Goal: Information Seeking & Learning: Learn about a topic

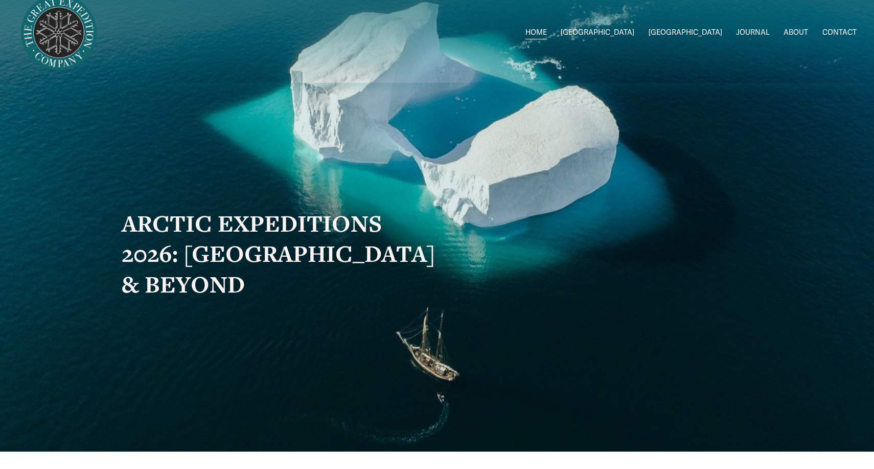
scroll to position [15, 0]
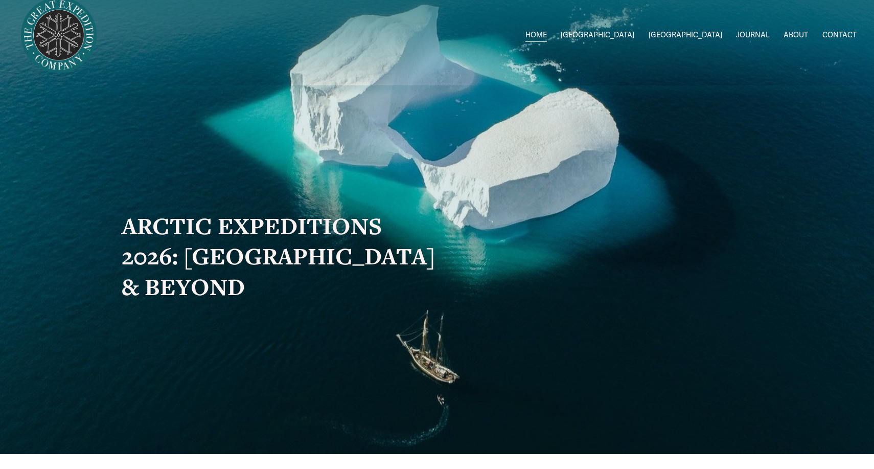
click at [635, 35] on span "[GEOGRAPHIC_DATA]" at bounding box center [598, 35] width 74 height 13
click at [635, 34] on span "[GEOGRAPHIC_DATA]" at bounding box center [598, 35] width 74 height 13
click at [711, 37] on span "[GEOGRAPHIC_DATA]" at bounding box center [686, 35] width 74 height 13
click at [0, 0] on span "2026 Expeditions" at bounding box center [0, 0] width 0 height 0
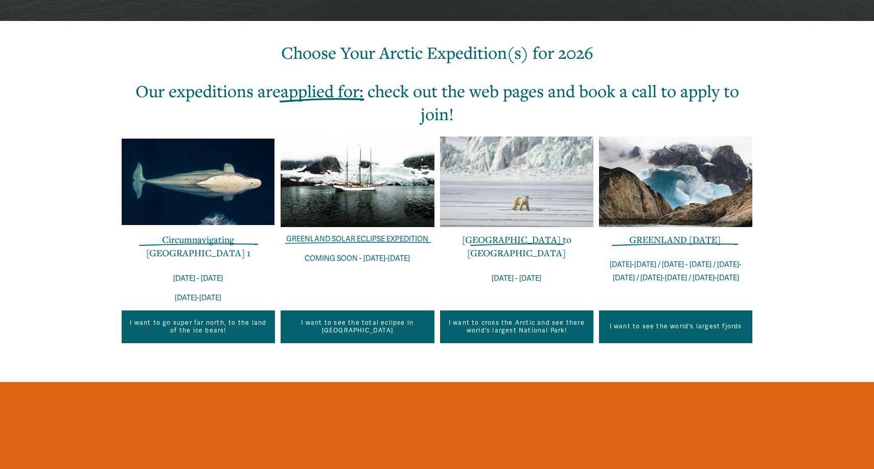
scroll to position [326, 0]
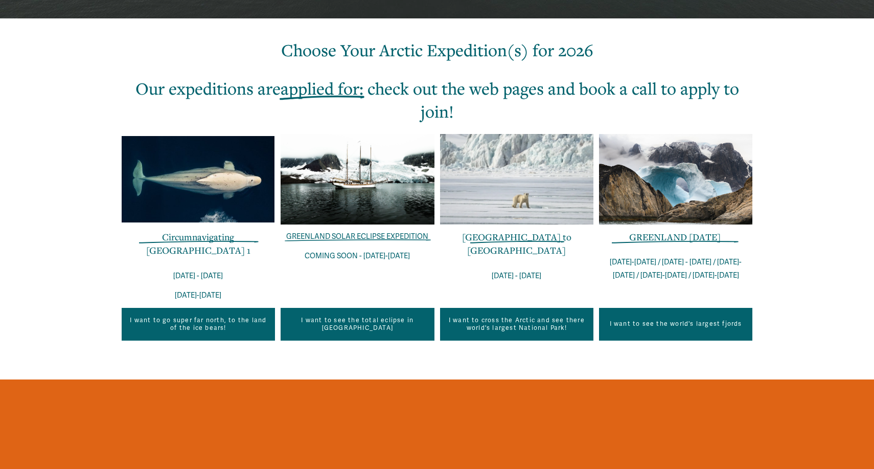
click at [673, 240] on link "GREENLAND IN ONE WEEK" at bounding box center [675, 237] width 92 height 12
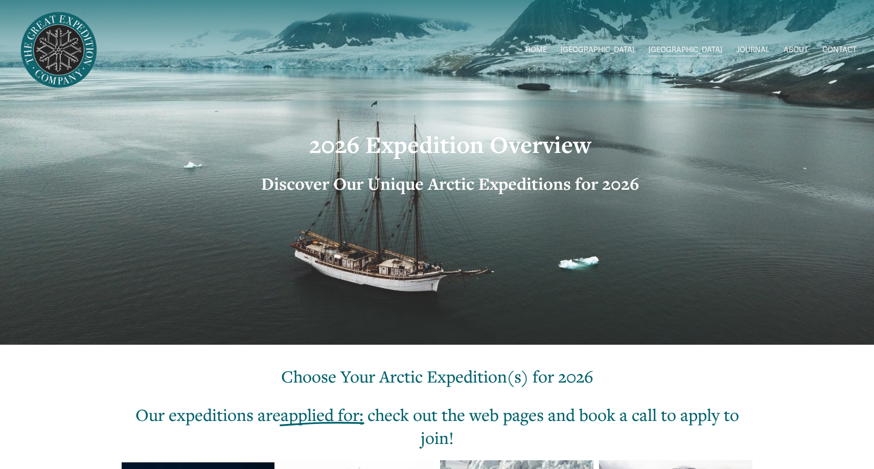
scroll to position [0, 0]
click at [70, 69] on img at bounding box center [58, 50] width 83 height 83
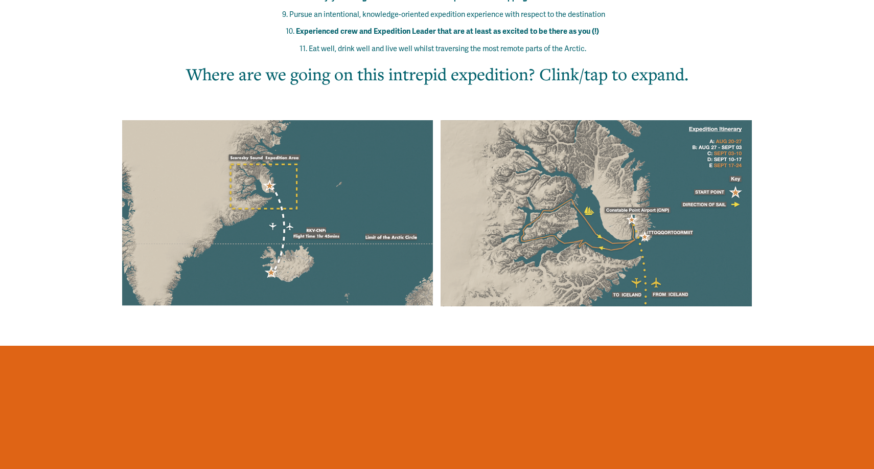
scroll to position [780, 0]
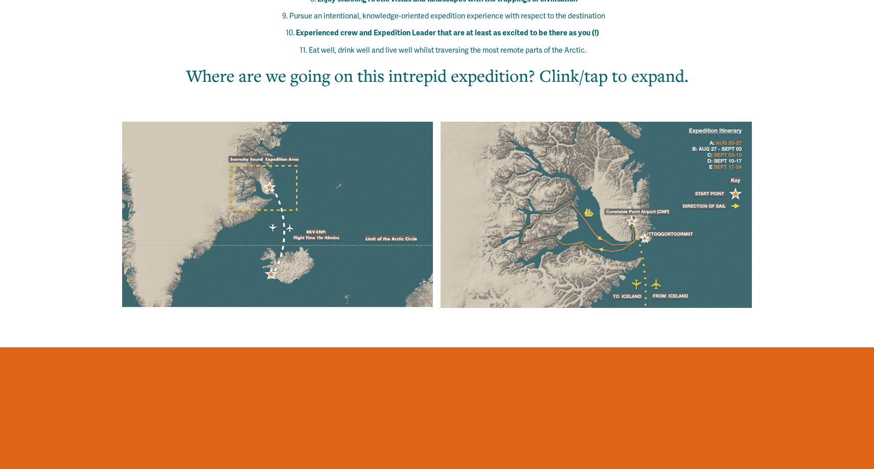
click at [414, 178] on div at bounding box center [278, 215] width 312 height 186
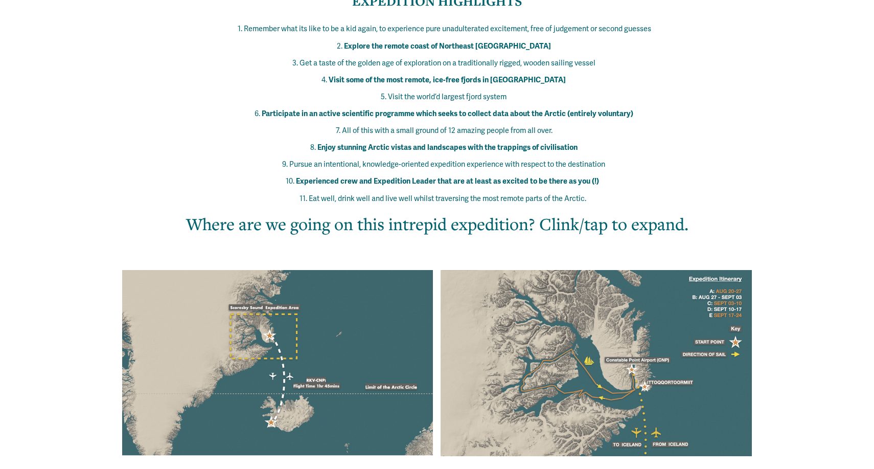
scroll to position [640, 0]
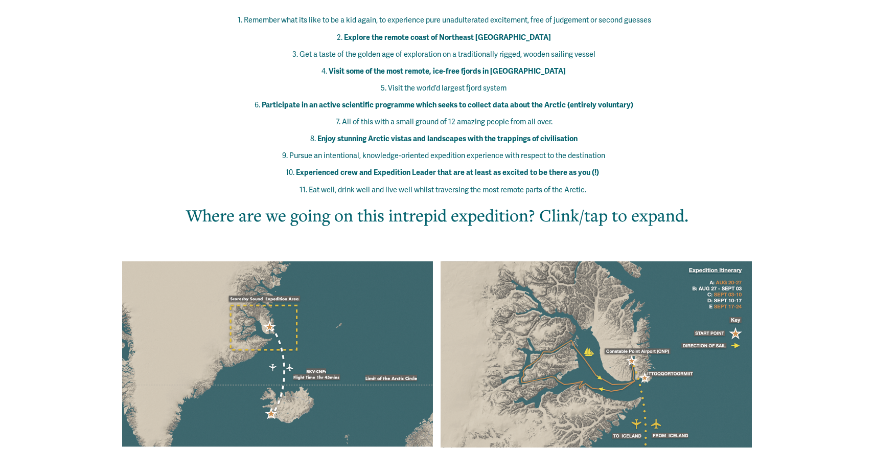
click at [285, 368] on div at bounding box center [278, 354] width 312 height 186
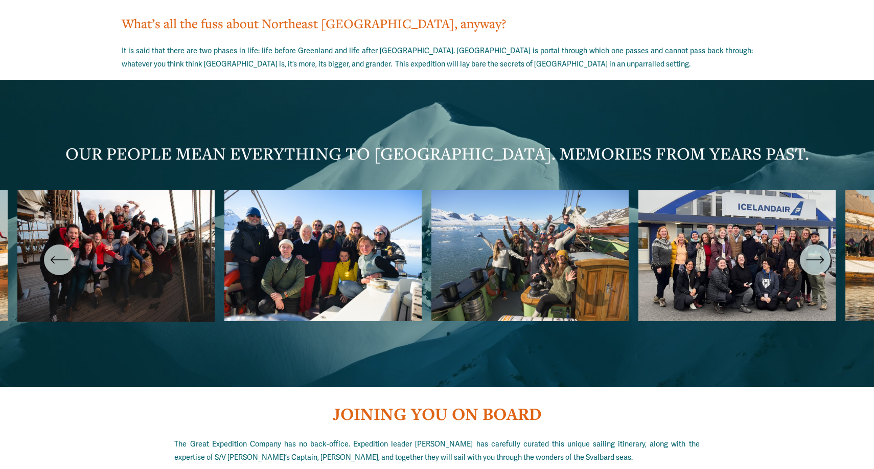
scroll to position [1766, 0]
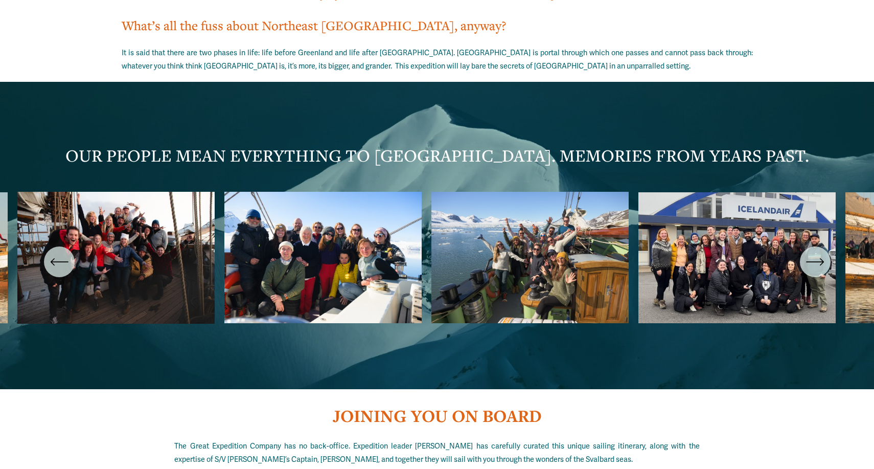
click at [815, 246] on div "\a \a \a Next\a \a" at bounding box center [815, 261] width 31 height 31
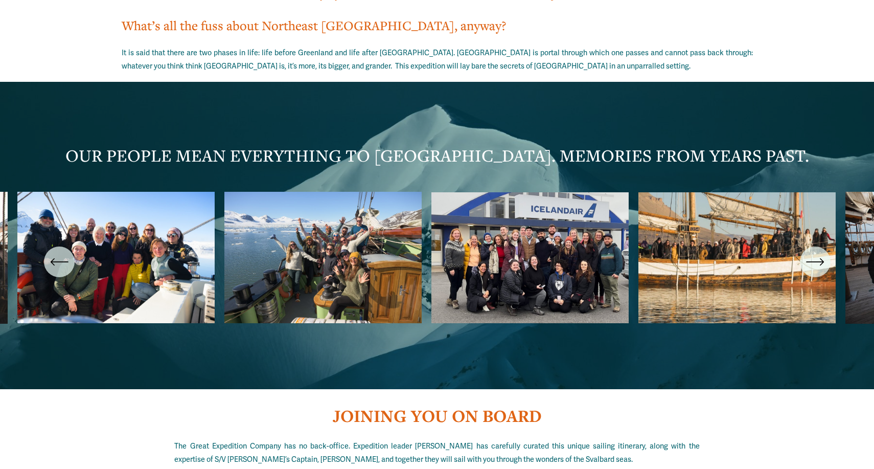
click at [818, 253] on icon "\a \a \a Next\a \a" at bounding box center [815, 262] width 18 height 18
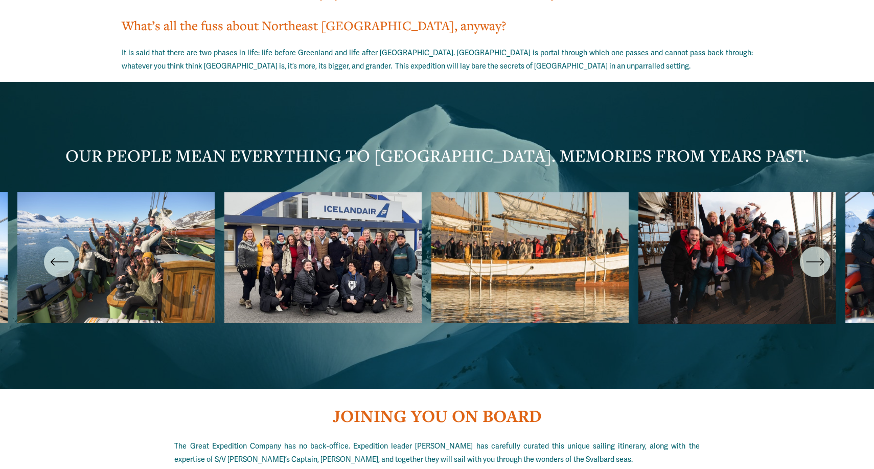
click at [818, 253] on icon "\a \a \a Next\a \a" at bounding box center [815, 262] width 18 height 18
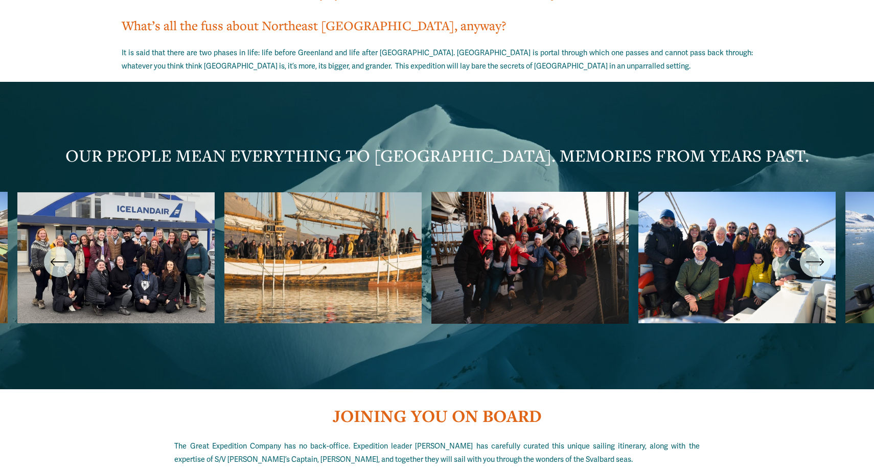
click at [818, 253] on icon "\a \a \a Next\a \a" at bounding box center [815, 262] width 18 height 18
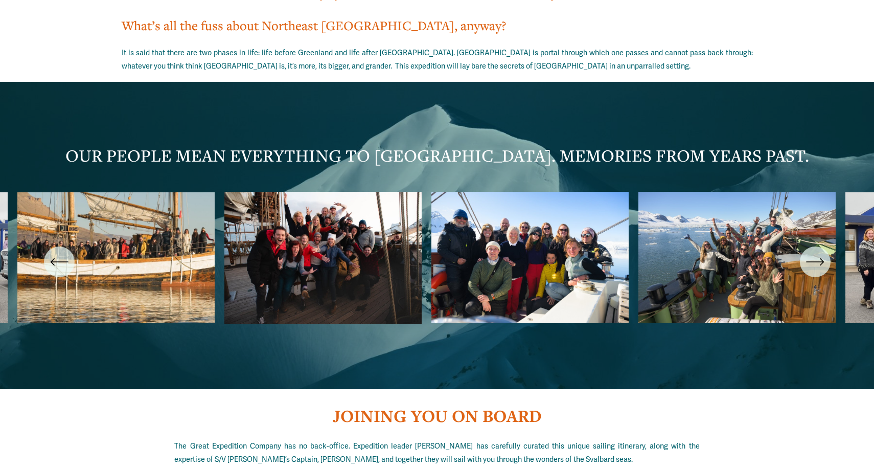
click at [818, 253] on icon "\a \a \a Next\a \a" at bounding box center [815, 262] width 18 height 18
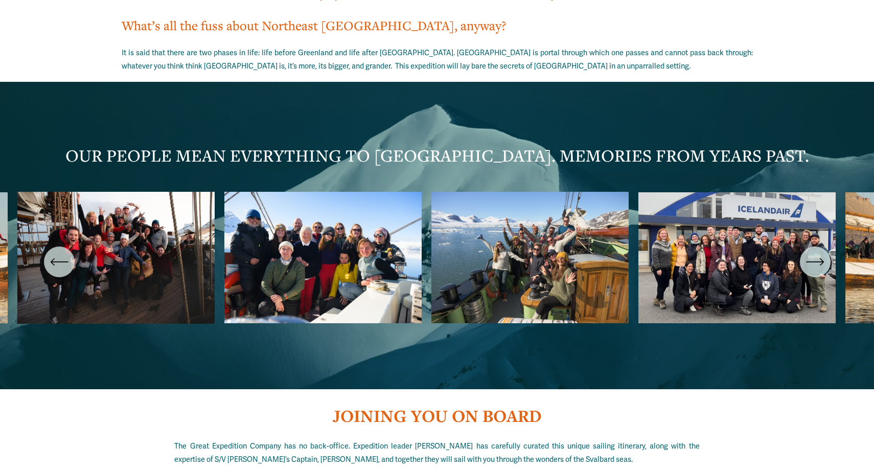
click at [818, 253] on icon "\a \a \a Next\a \a" at bounding box center [815, 262] width 18 height 18
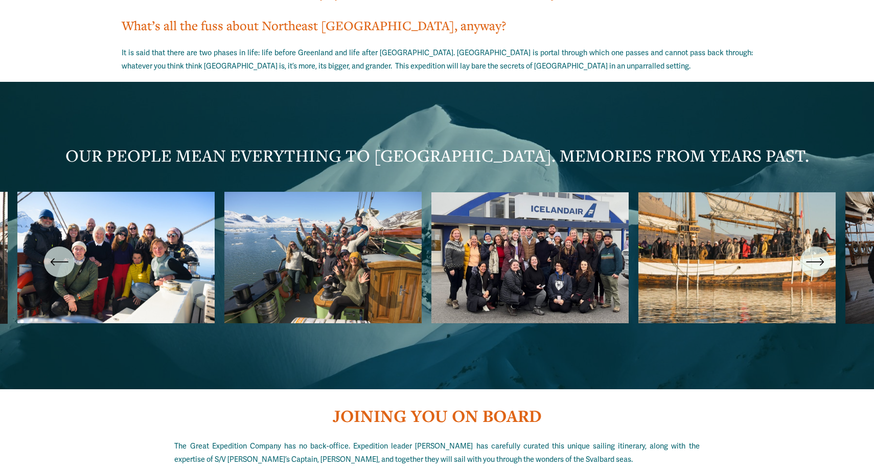
click at [308, 192] on ul "Carousel" at bounding box center [437, 262] width 840 height 140
click at [821, 262] on icon "\a \a \a Next\a \a" at bounding box center [814, 262] width 16 height 0
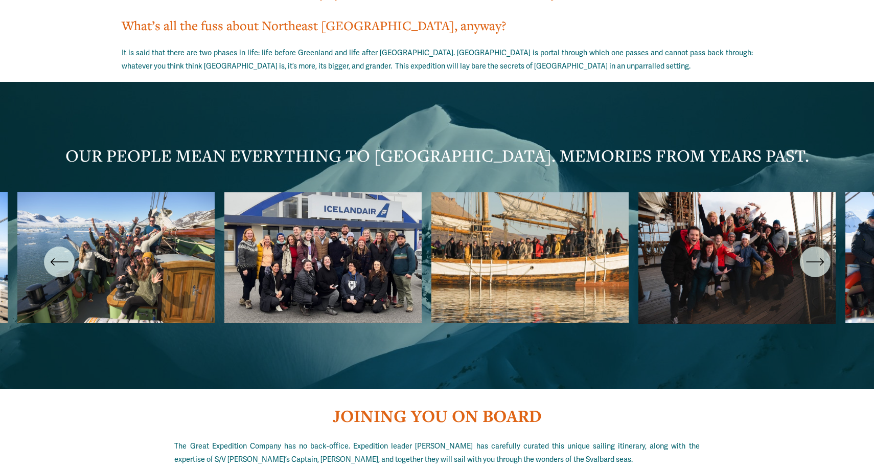
click at [821, 262] on icon "\a \a \a Next\a \a" at bounding box center [814, 262] width 16 height 0
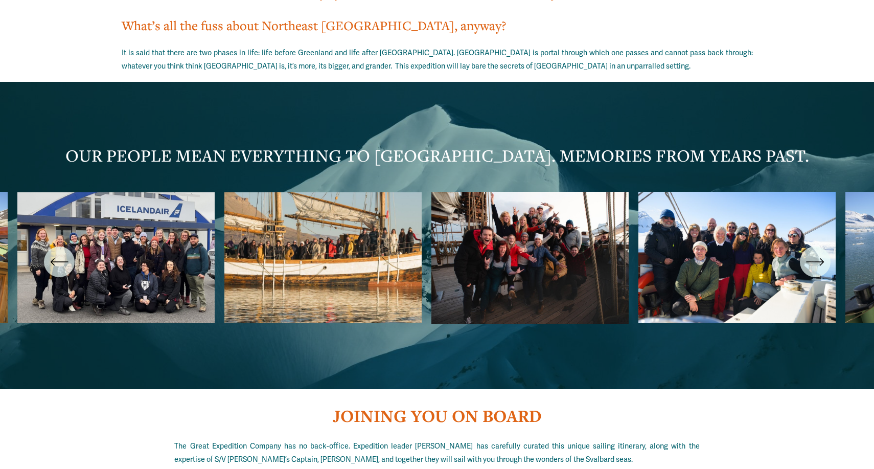
click at [821, 262] on icon "\a \a \a Next\a \a" at bounding box center [814, 262] width 16 height 0
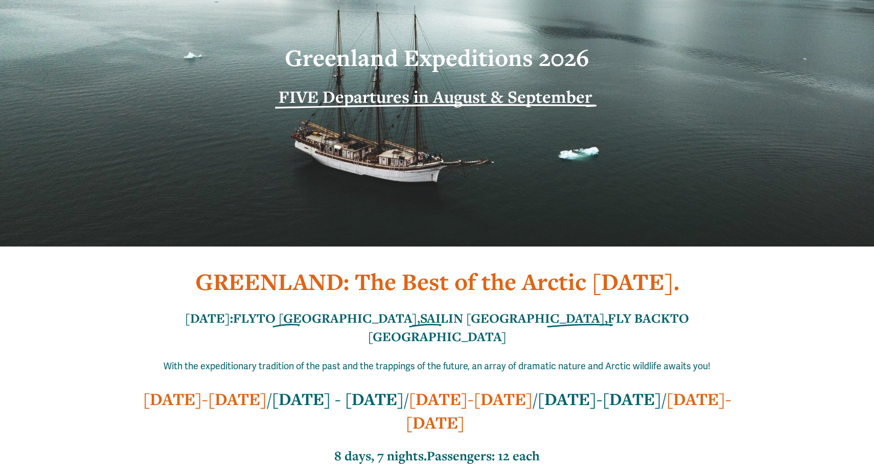
scroll to position [121, 0]
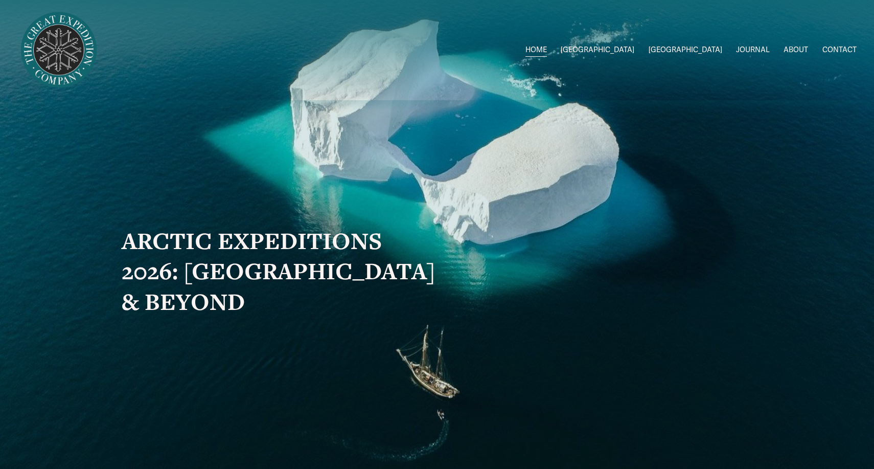
click at [754, 52] on link "JOURNAL" at bounding box center [753, 50] width 34 height 15
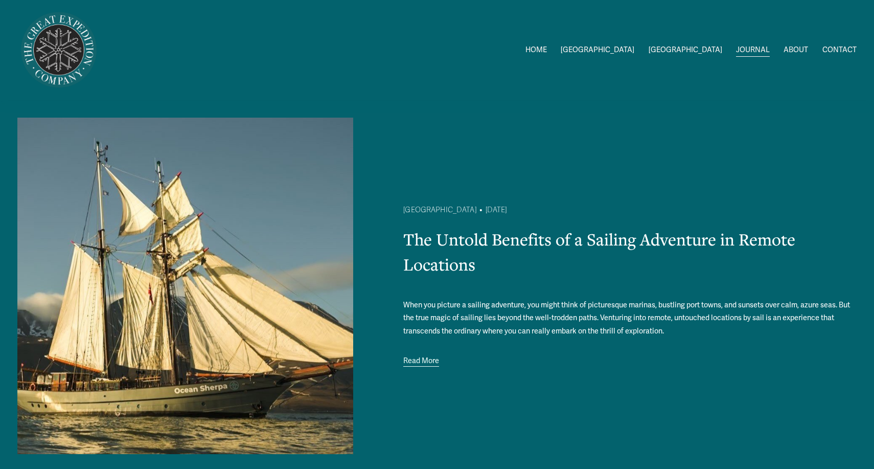
click at [790, 56] on link "ABOUT" at bounding box center [796, 50] width 25 height 15
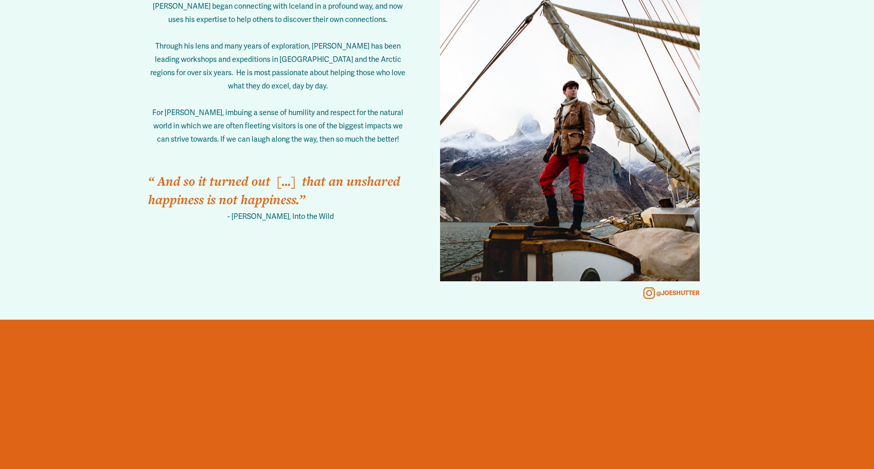
scroll to position [1653, 0]
